Goal: Task Accomplishment & Management: Use online tool/utility

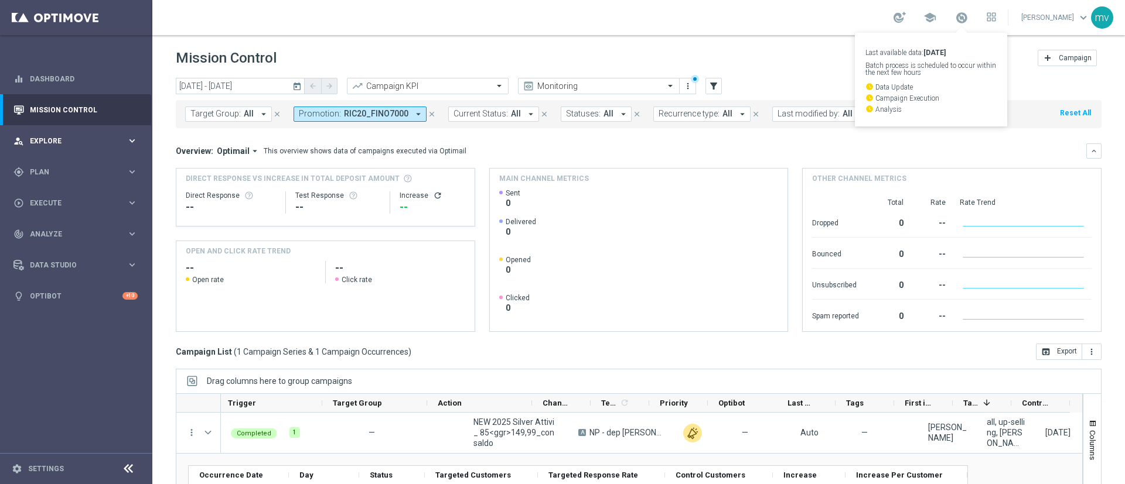
scroll to position [0, 141]
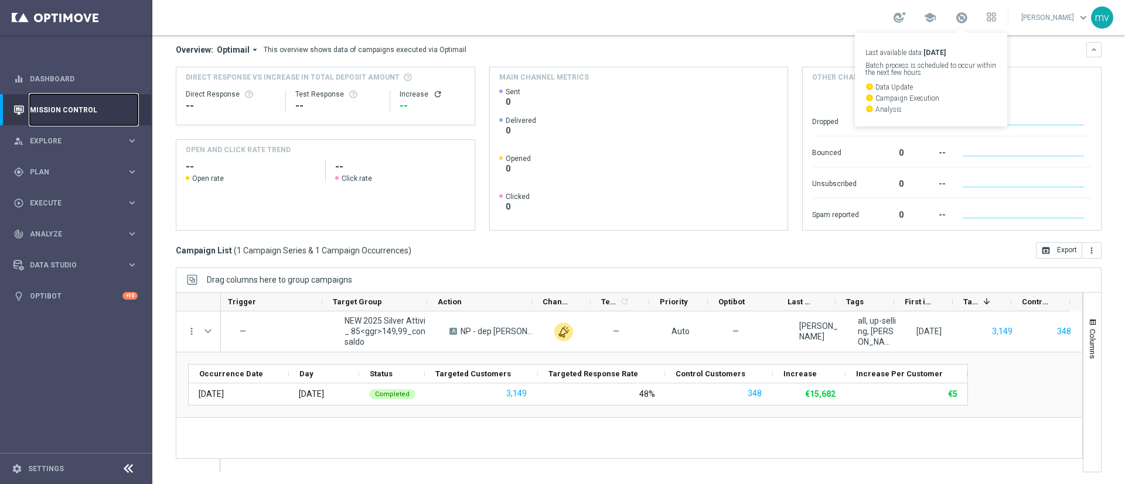
drag, startPoint x: 55, startPoint y: 111, endPoint x: 101, endPoint y: 119, distance: 46.4
click at [55, 111] on link "Mission Control" at bounding box center [84, 109] width 108 height 31
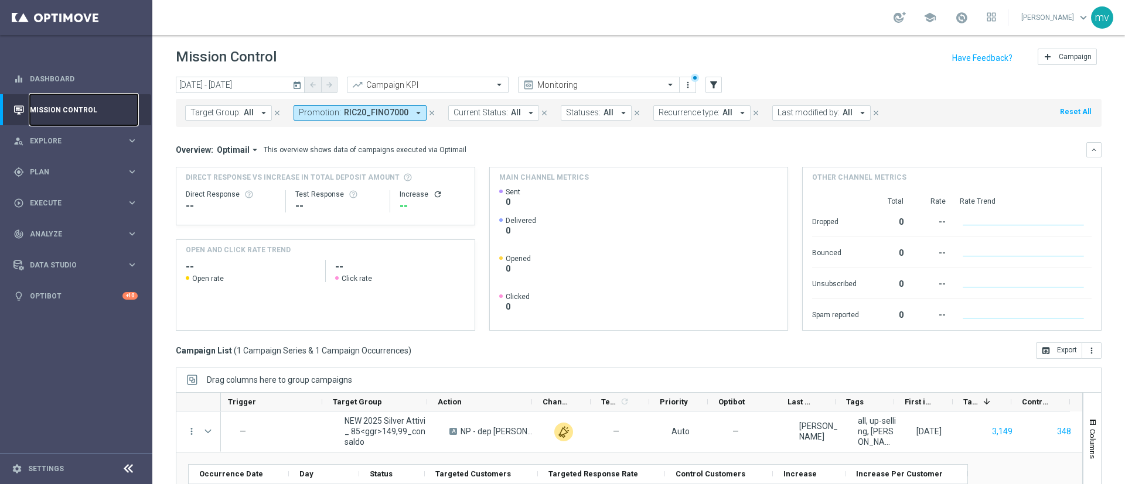
scroll to position [0, 0]
click at [428, 114] on icon "close" at bounding box center [432, 114] width 8 height 8
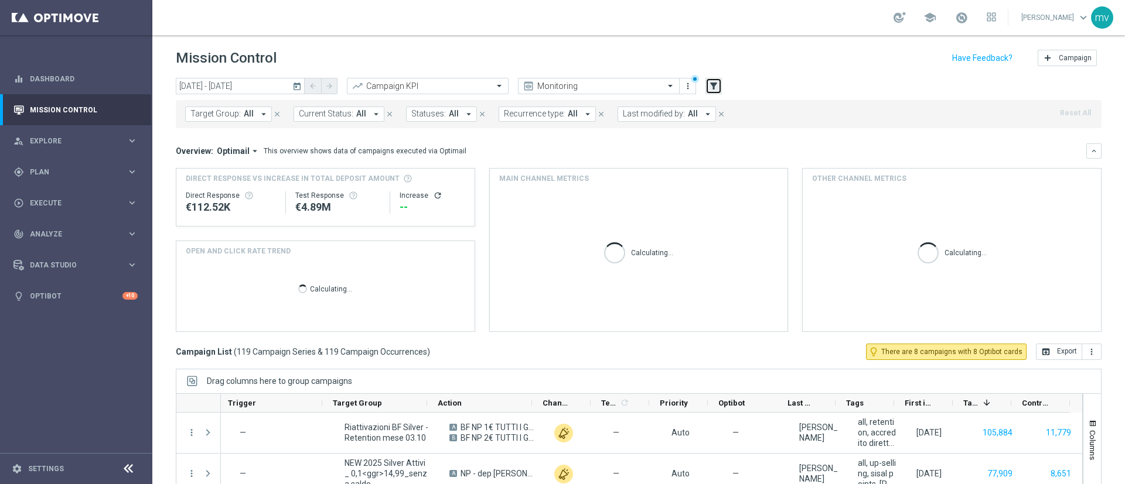
click at [711, 86] on icon "filter_alt" at bounding box center [713, 86] width 11 height 11
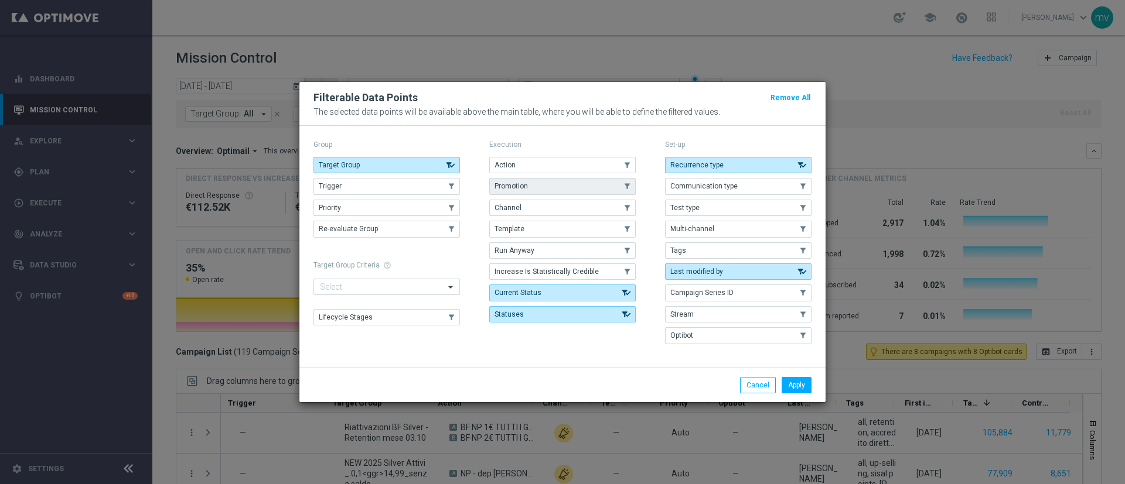
click at [528, 189] on button "Promotion" at bounding box center [562, 186] width 146 height 16
click at [798, 384] on button "Apply" at bounding box center [796, 385] width 30 height 16
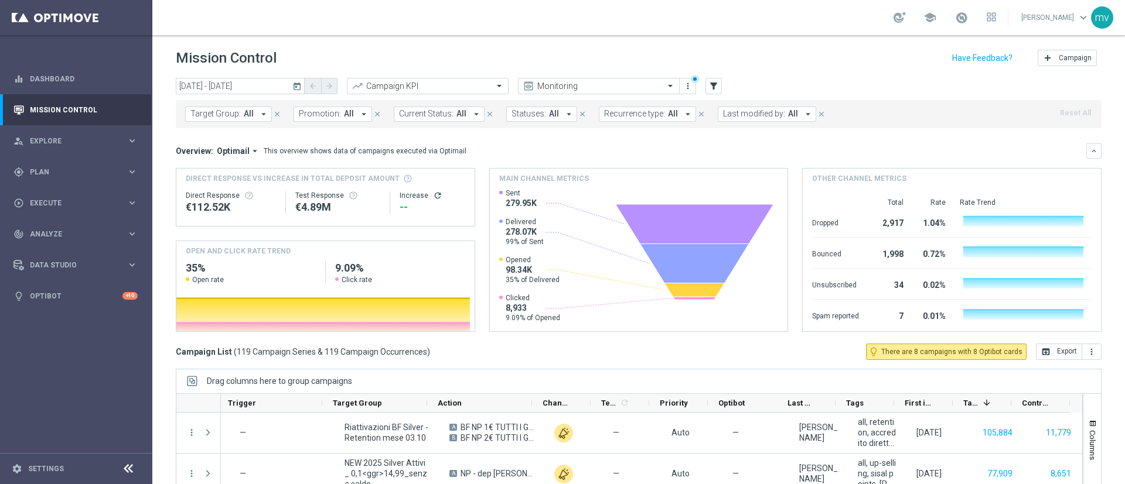
click at [358, 111] on icon "arrow_drop_down" at bounding box center [363, 114] width 11 height 11
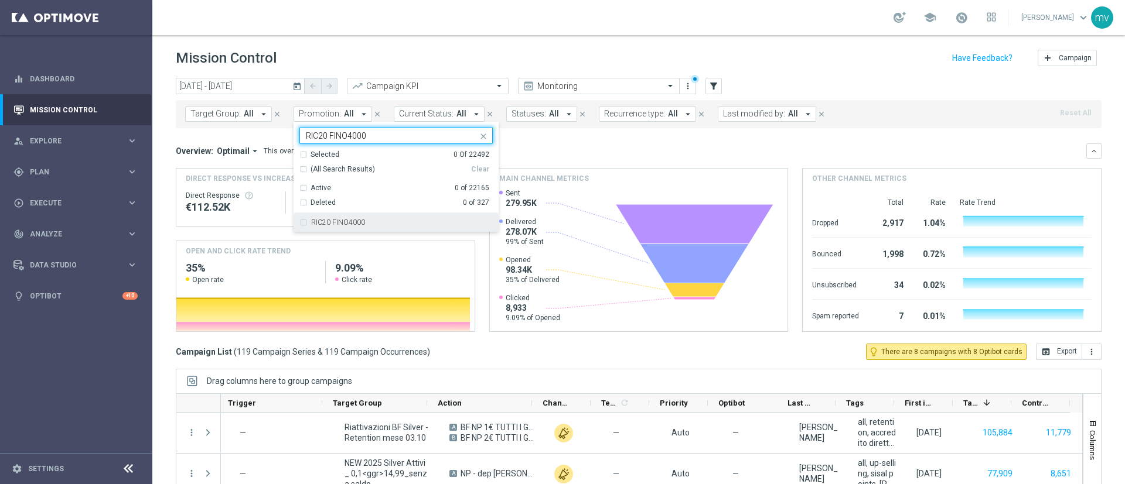
click at [307, 222] on div "RIC20 FINO4000" at bounding box center [395, 222] width 193 height 19
type input "RIC20 FINO4000"
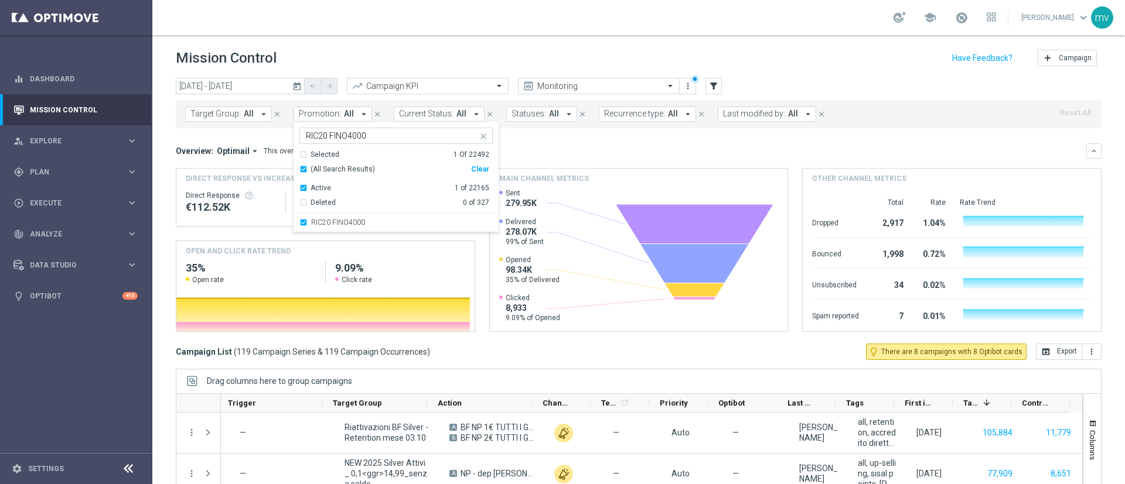
click at [594, 145] on div "Overview: Optimail arrow_drop_down This overview shows data of campaigns execut…" at bounding box center [638, 150] width 925 height 15
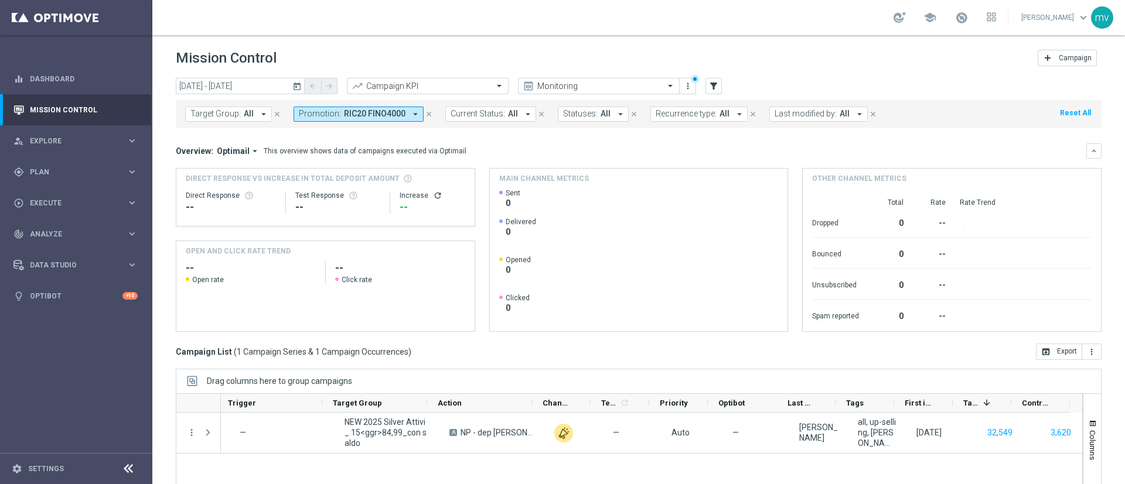
scroll to position [101, 0]
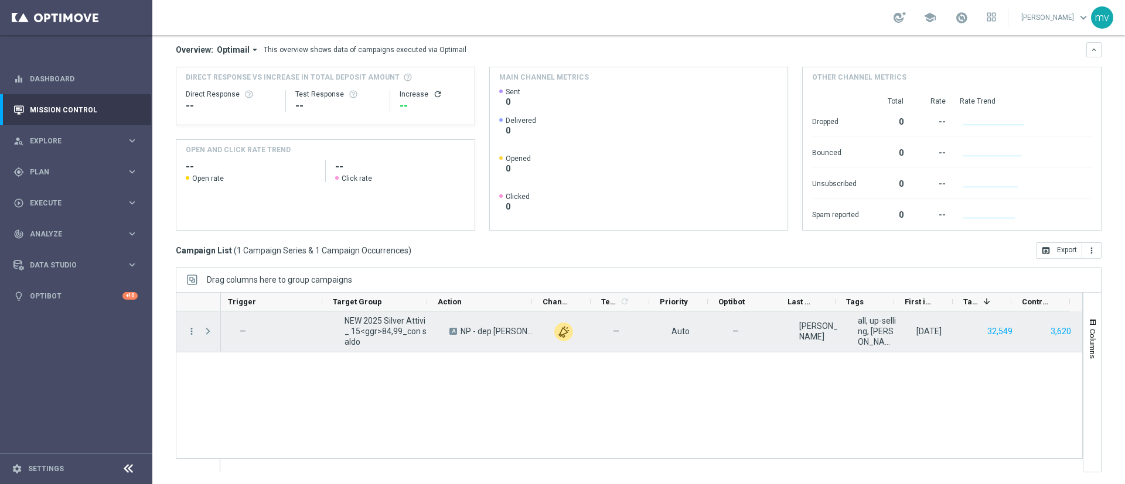
click at [205, 331] on span at bounding box center [208, 331] width 11 height 9
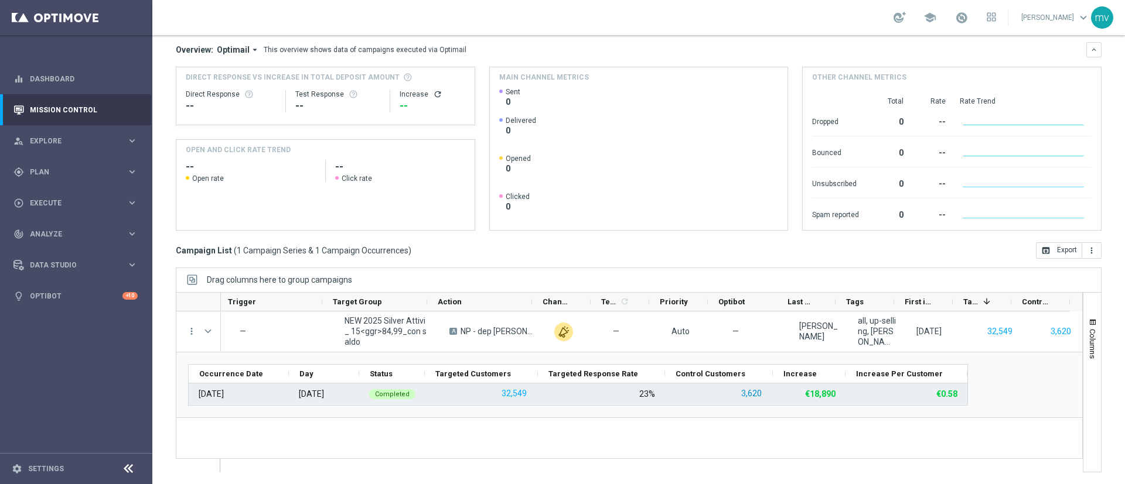
click at [757, 394] on button "3,620" at bounding box center [751, 394] width 23 height 15
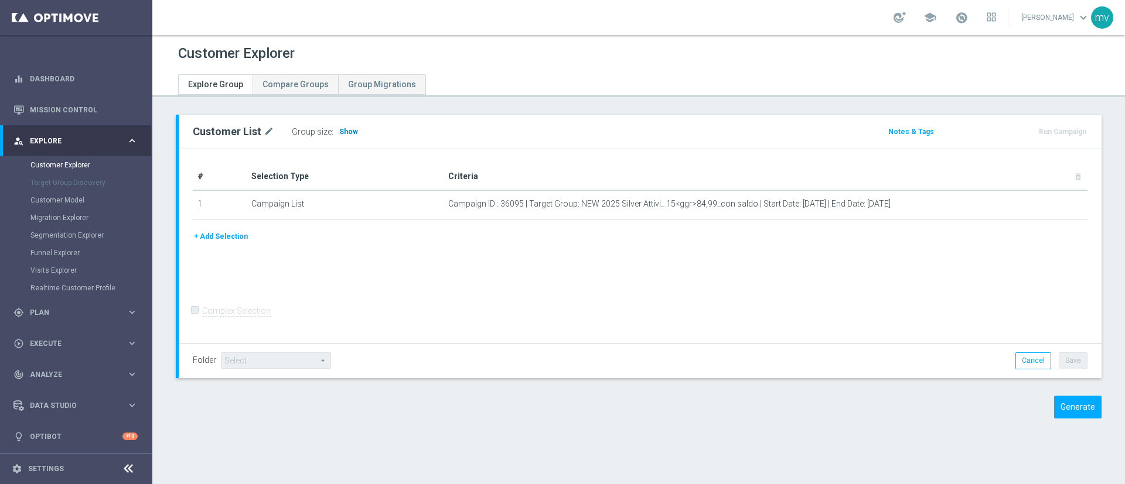
click at [341, 135] on span "Show" at bounding box center [348, 132] width 19 height 8
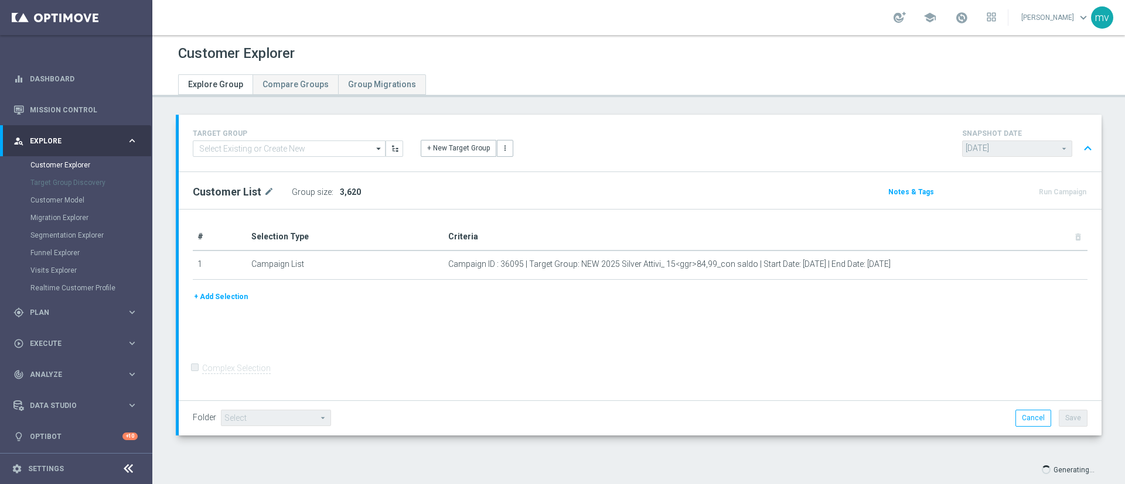
click at [954, 26] on link at bounding box center [961, 18] width 15 height 19
click at [773, 29] on div "school Last available data: 11 Oct 2025 Batch process is scheduled to occur wit…" at bounding box center [638, 17] width 972 height 35
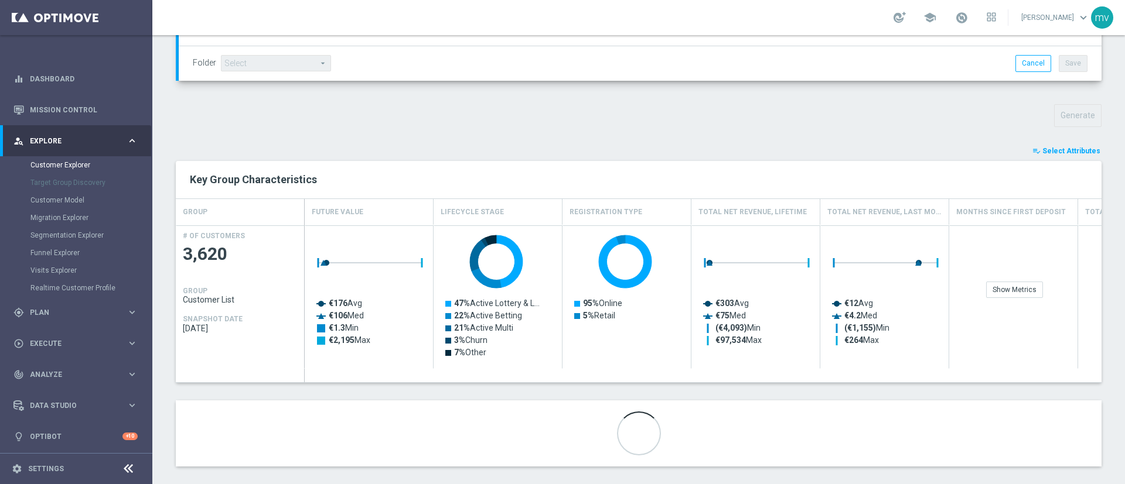
scroll to position [367, 0]
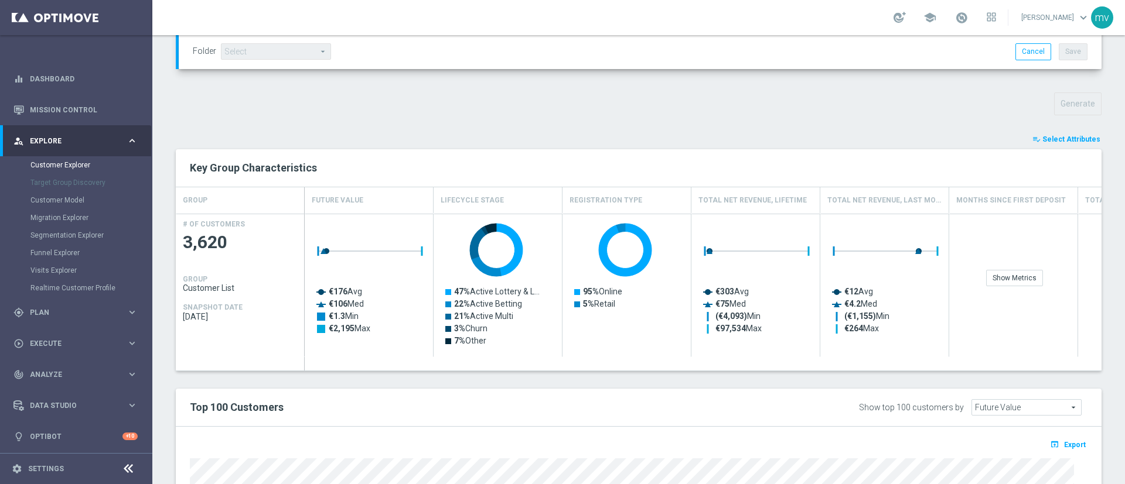
click at [1061, 136] on span "Select Attributes" at bounding box center [1071, 139] width 58 height 8
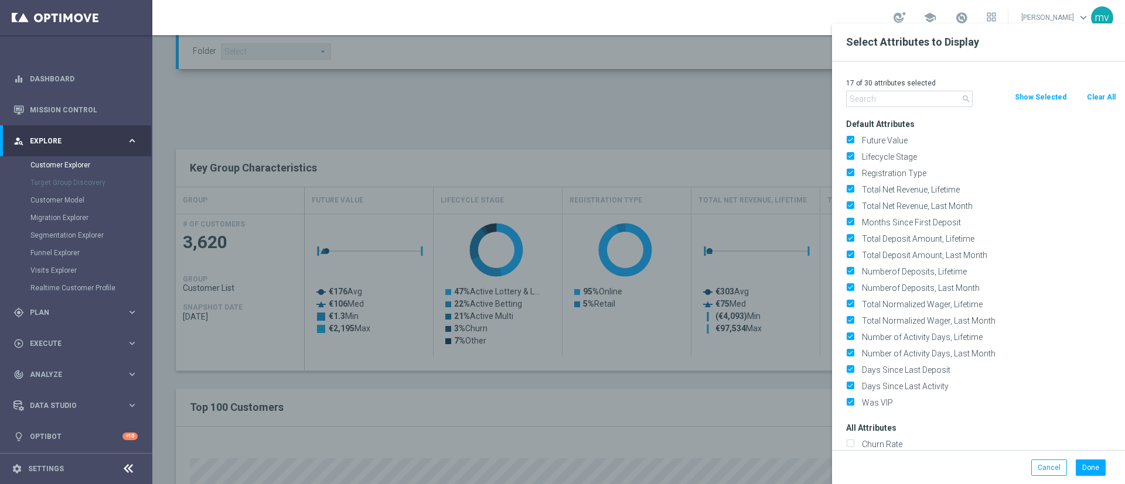
click at [1105, 95] on button "Clear All" at bounding box center [1100, 97] width 31 height 13
checkbox input "false"
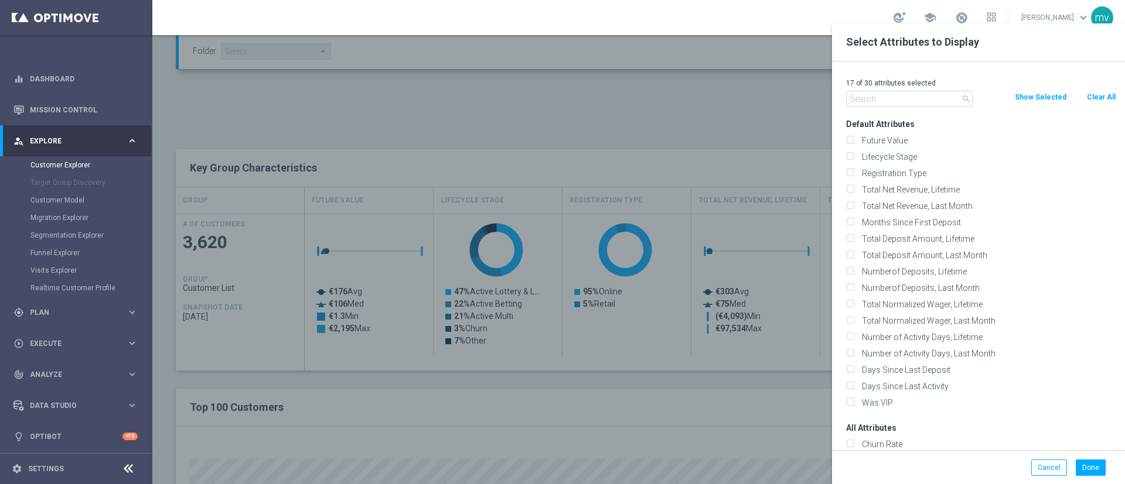
checkbox input "false"
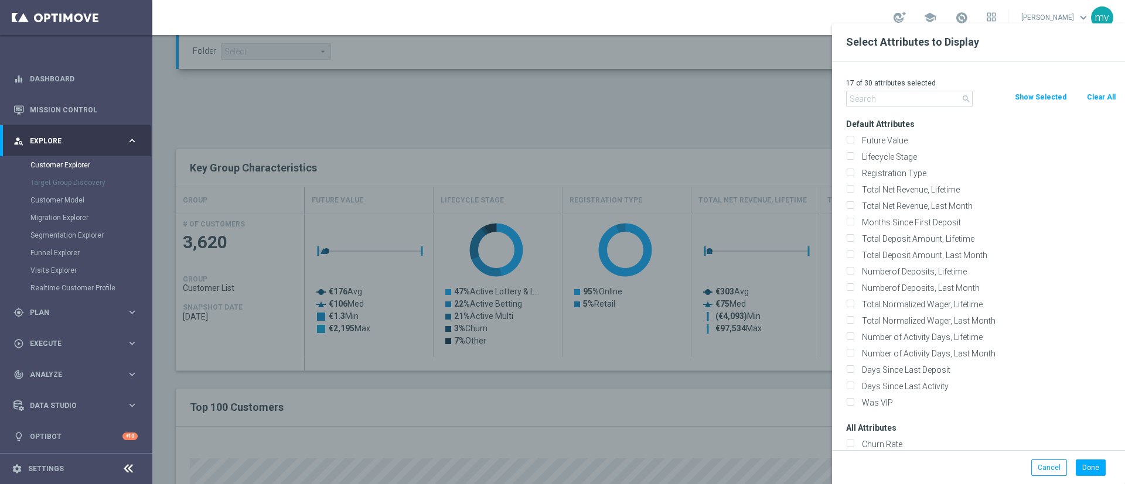
checkbox input "false"
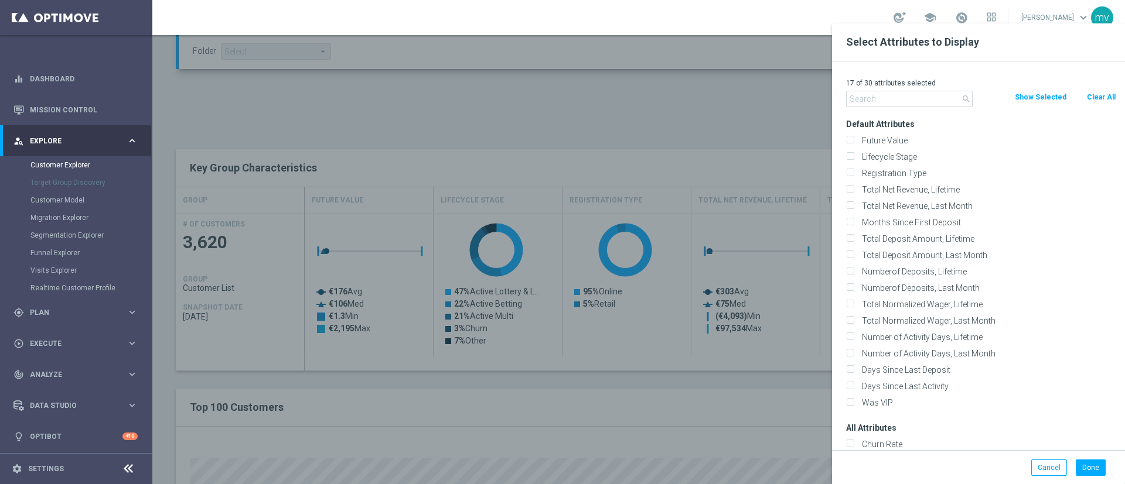
checkbox input "false"
click at [887, 98] on input "text" at bounding box center [909, 99] width 127 height 16
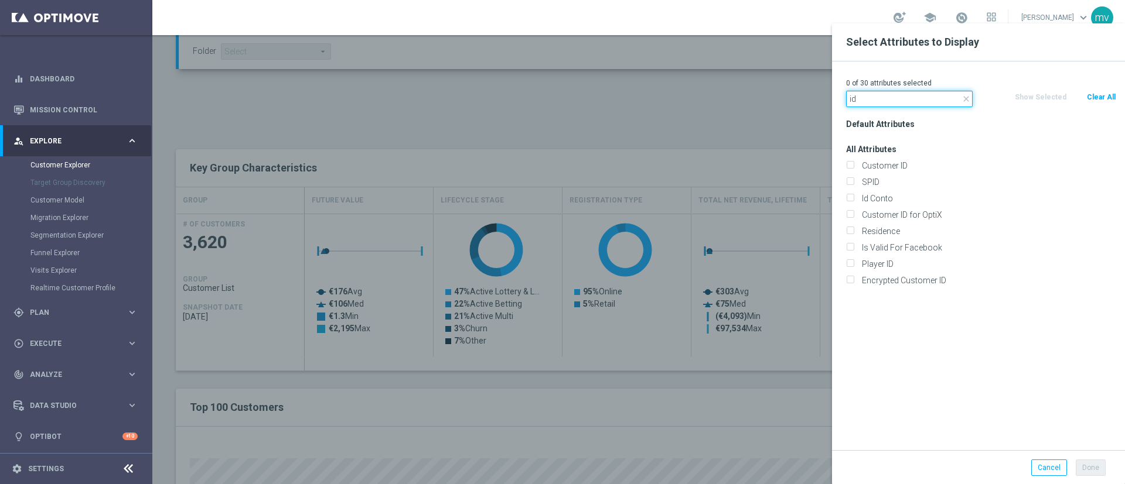
type input "id"
click at [853, 159] on div "Customer ID" at bounding box center [981, 166] width 288 height 16
click at [849, 165] on input "Customer ID" at bounding box center [850, 167] width 8 height 8
checkbox input "true"
click at [853, 203] on input "Id Conto" at bounding box center [850, 200] width 8 height 8
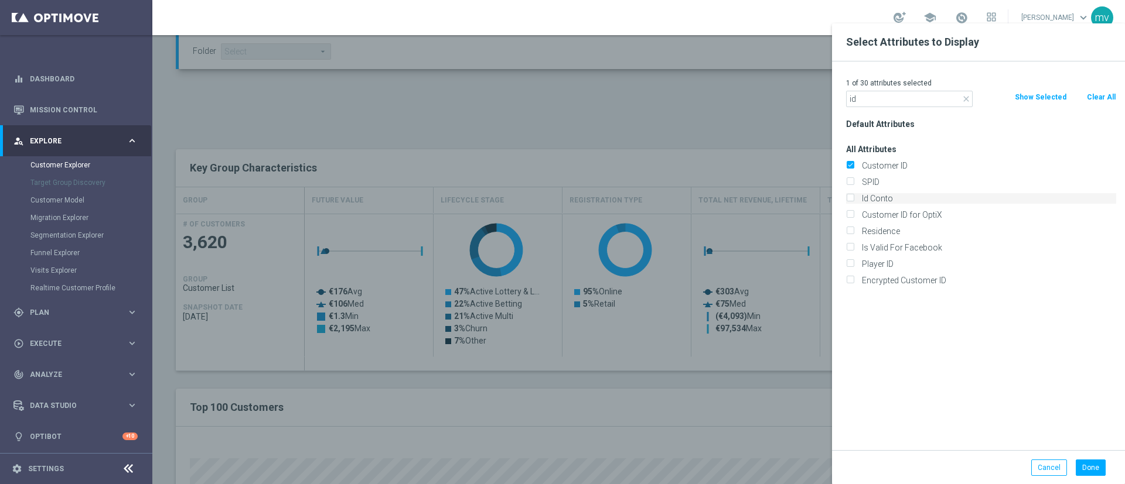
checkbox input "true"
click at [1090, 472] on button "Done" at bounding box center [1090, 468] width 30 height 16
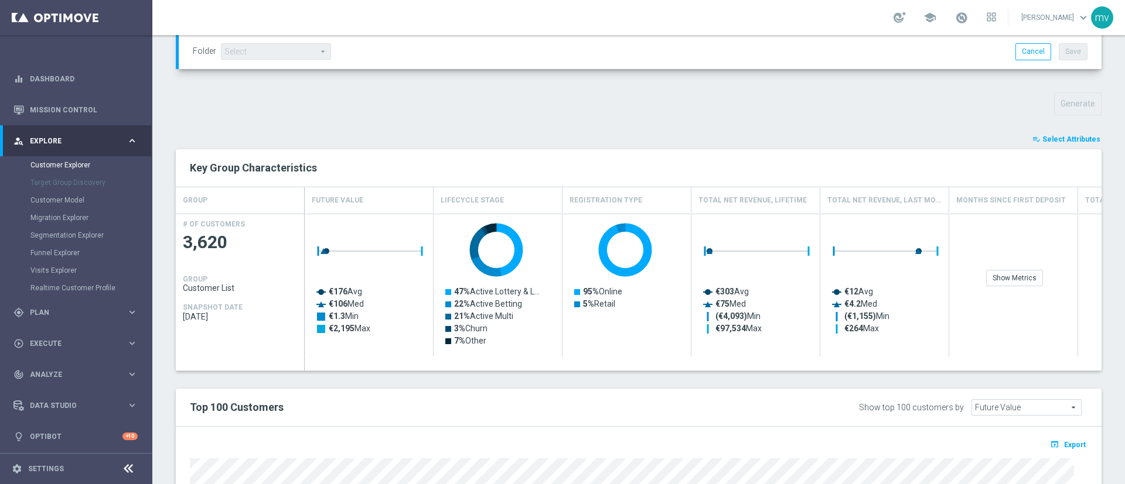
type input "Search"
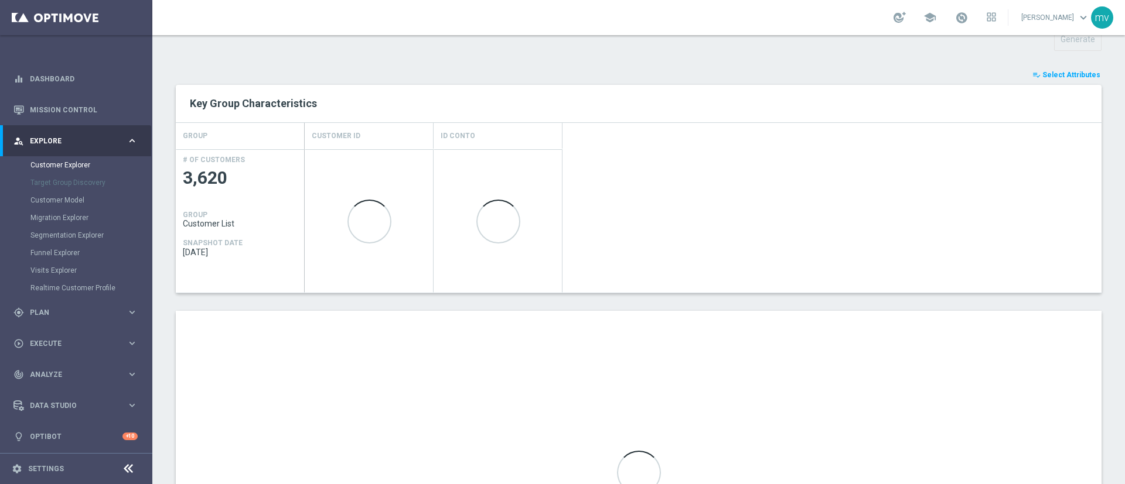
scroll to position [455, 0]
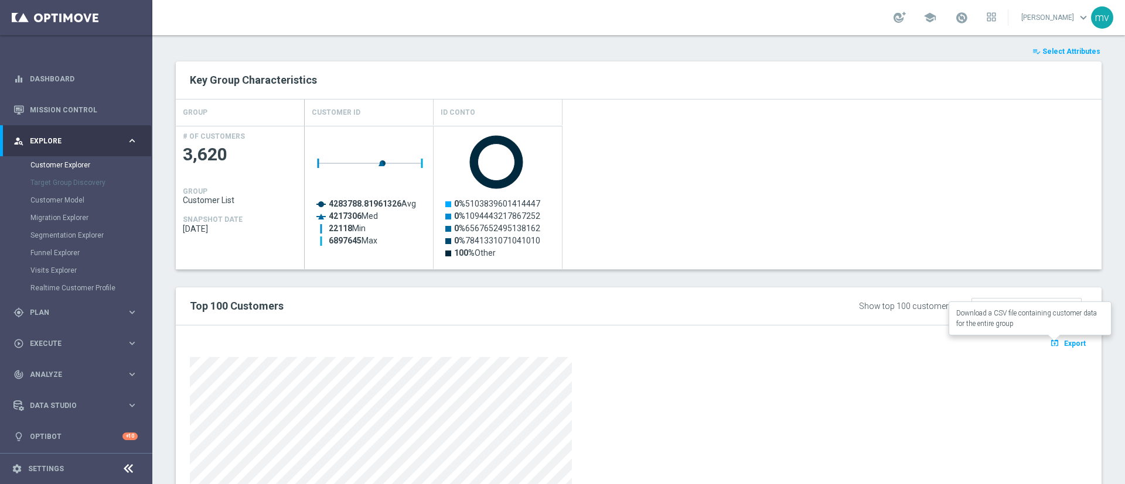
click at [1064, 342] on span "Export" at bounding box center [1075, 344] width 22 height 8
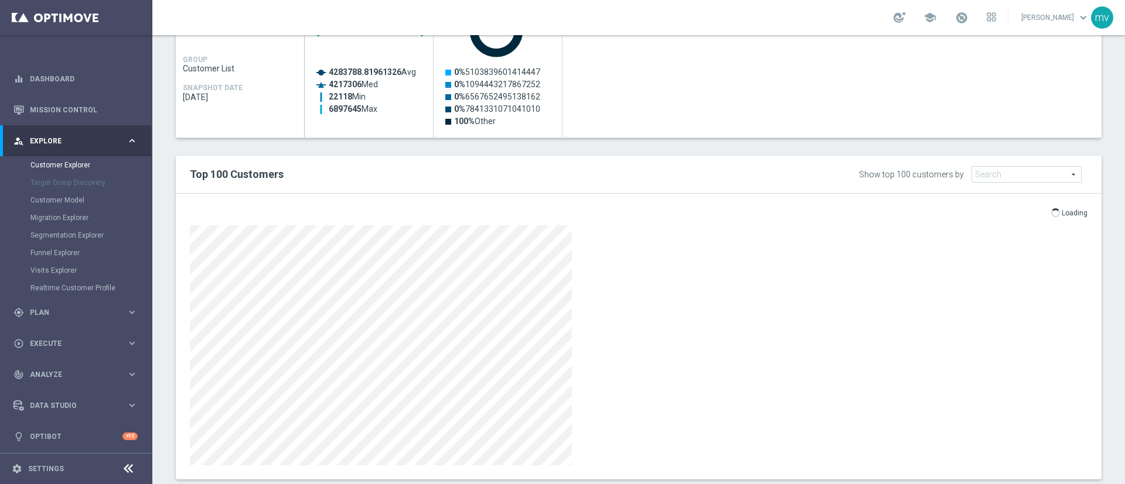
scroll to position [611, 0]
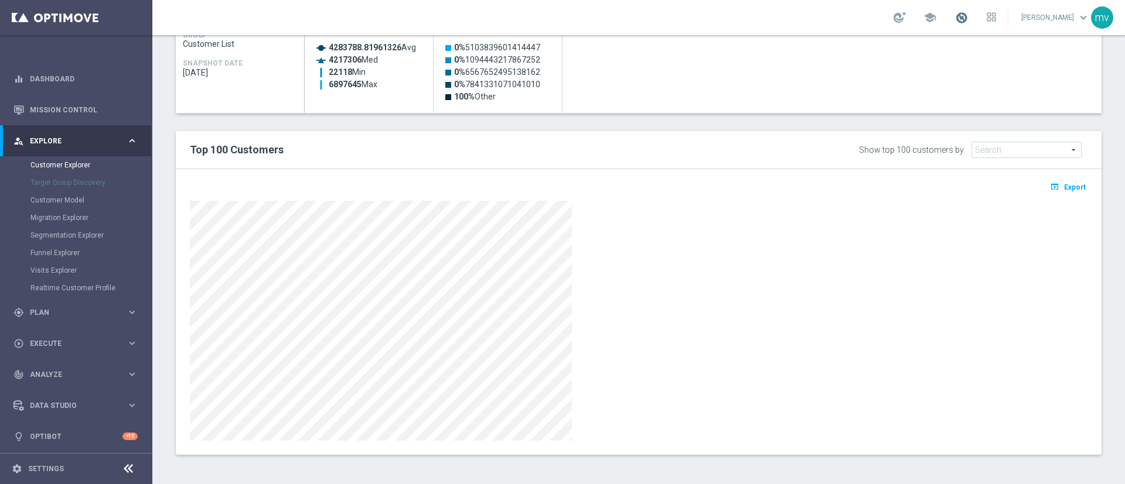
click at [955, 16] on span at bounding box center [961, 17] width 13 height 13
